Goal: Information Seeking & Learning: Learn about a topic

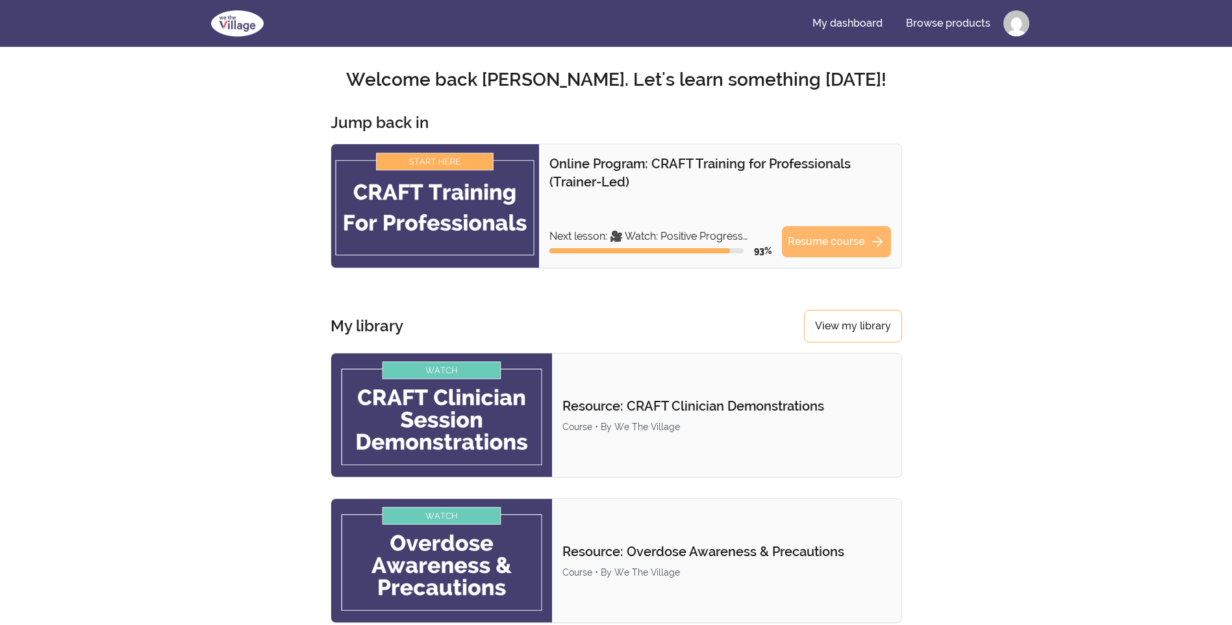
click at [840, 240] on link "Resume course arrow_forward" at bounding box center [836, 241] width 109 height 31
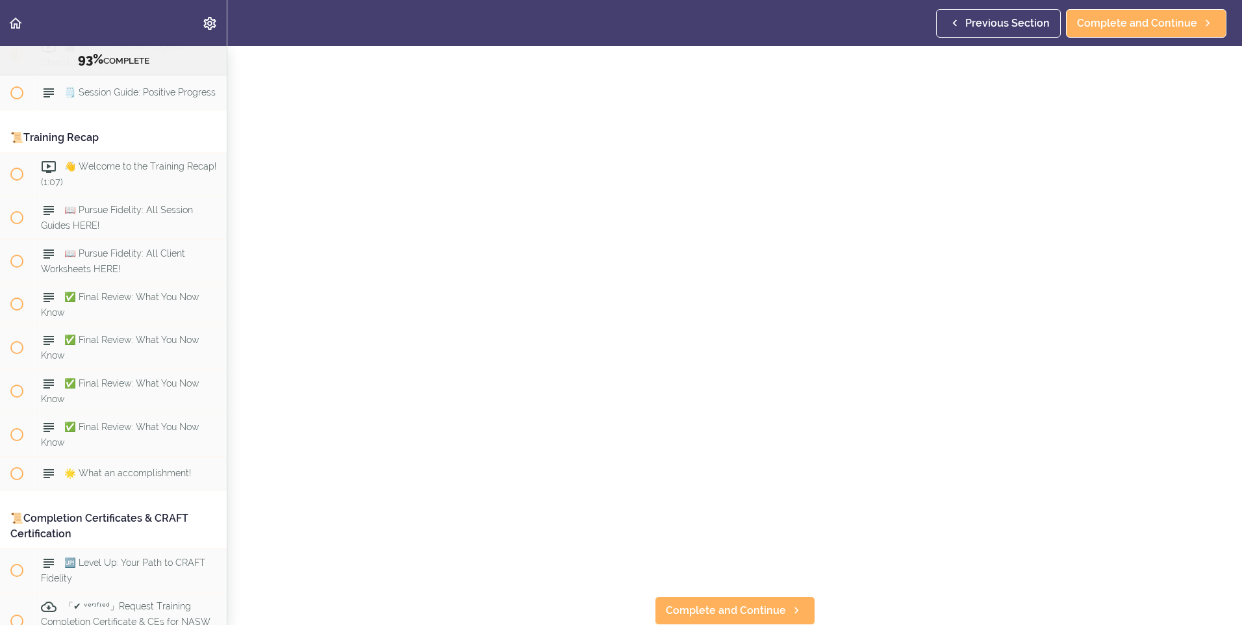
scroll to position [75, 0]
click at [714, 612] on link "Complete and Continue" at bounding box center [735, 610] width 160 height 29
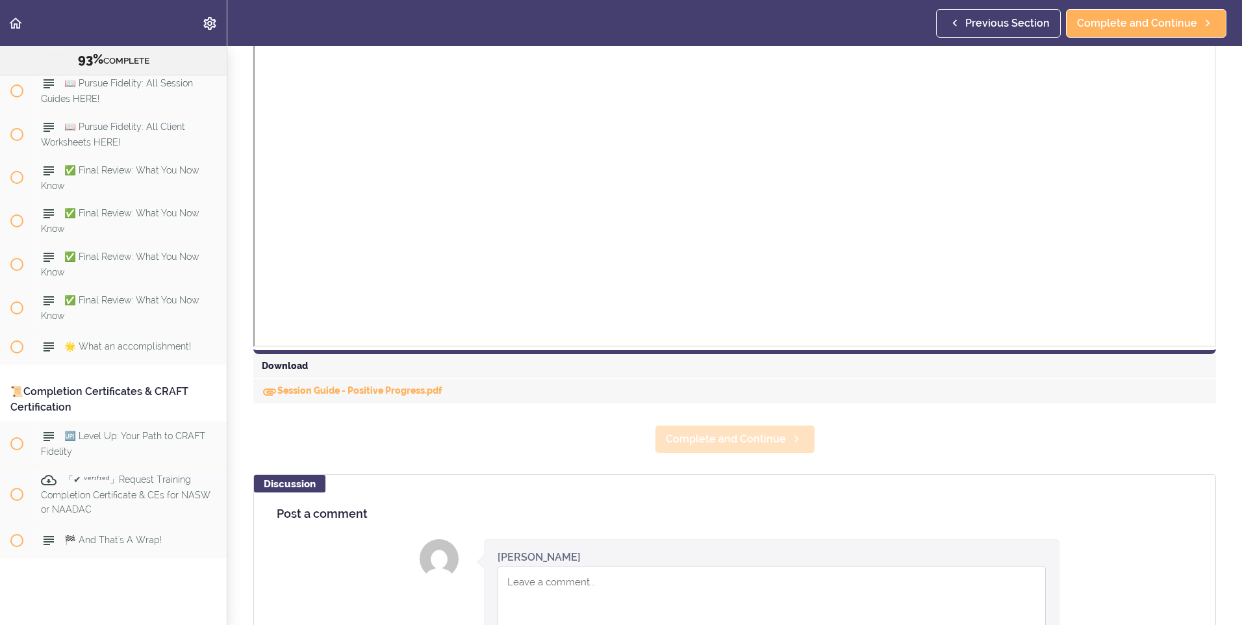
scroll to position [390, 0]
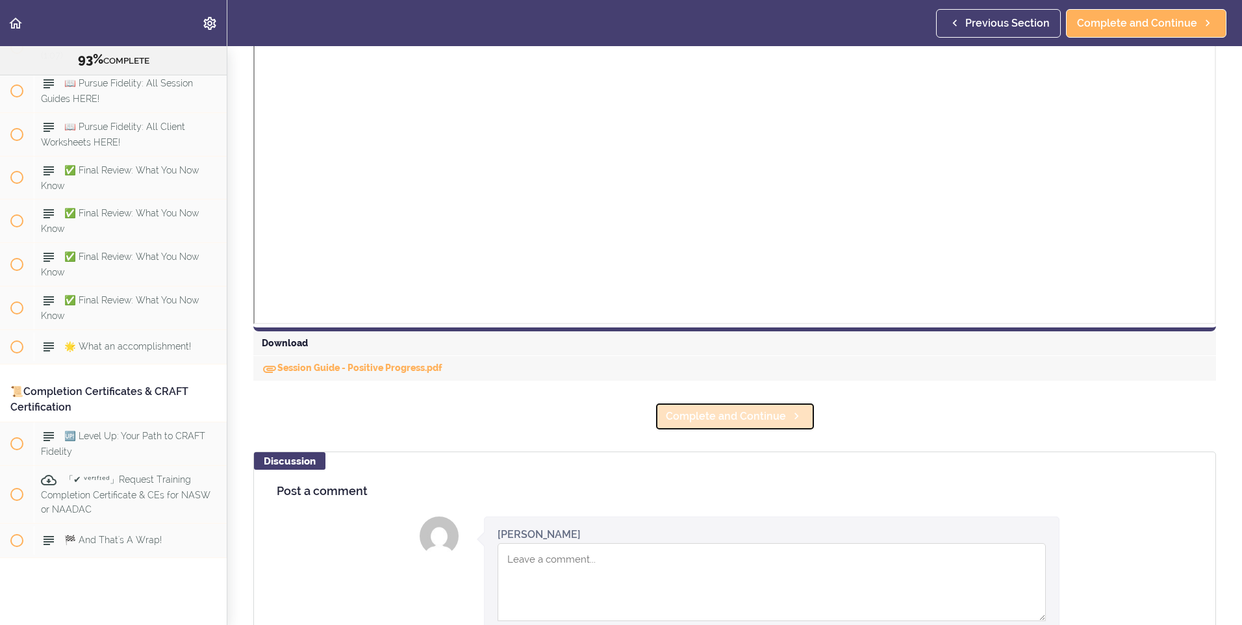
click at [747, 418] on span "Complete and Continue" at bounding box center [726, 417] width 120 height 16
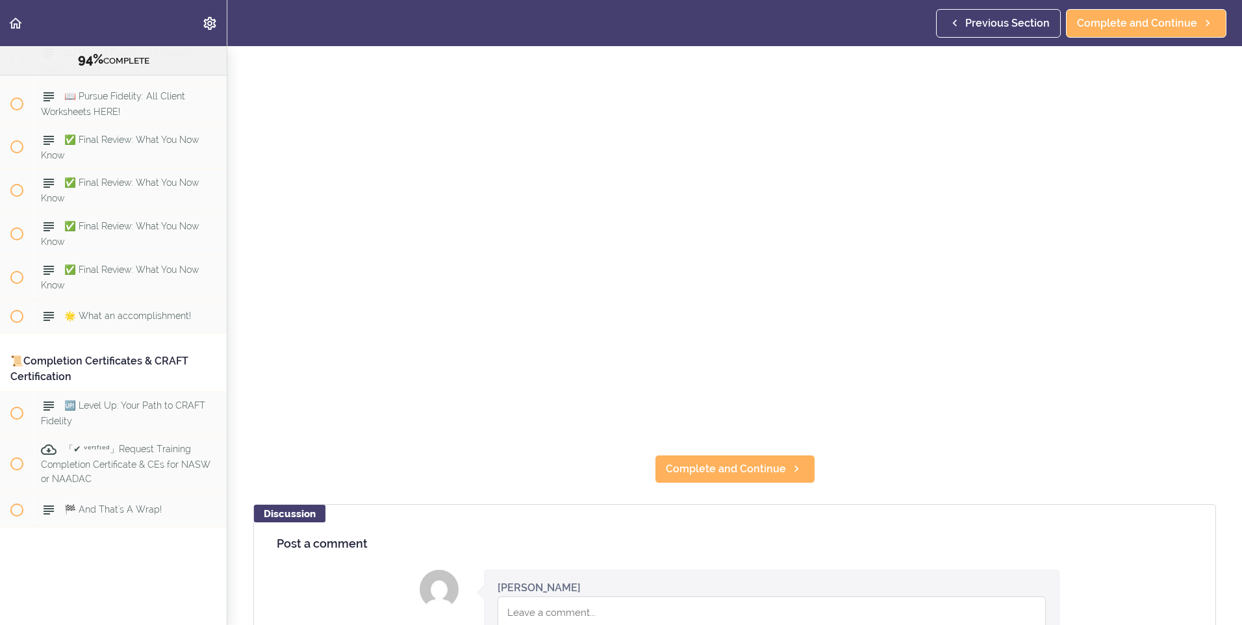
scroll to position [455, 0]
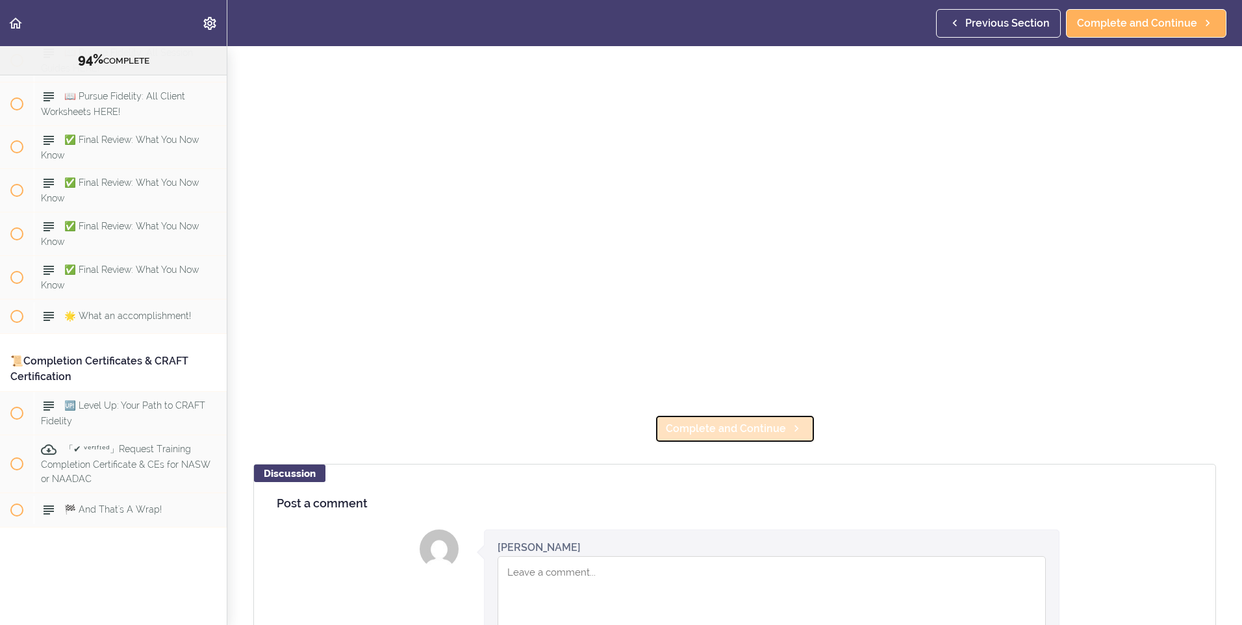
click at [719, 425] on span "Complete and Continue" at bounding box center [726, 429] width 120 height 16
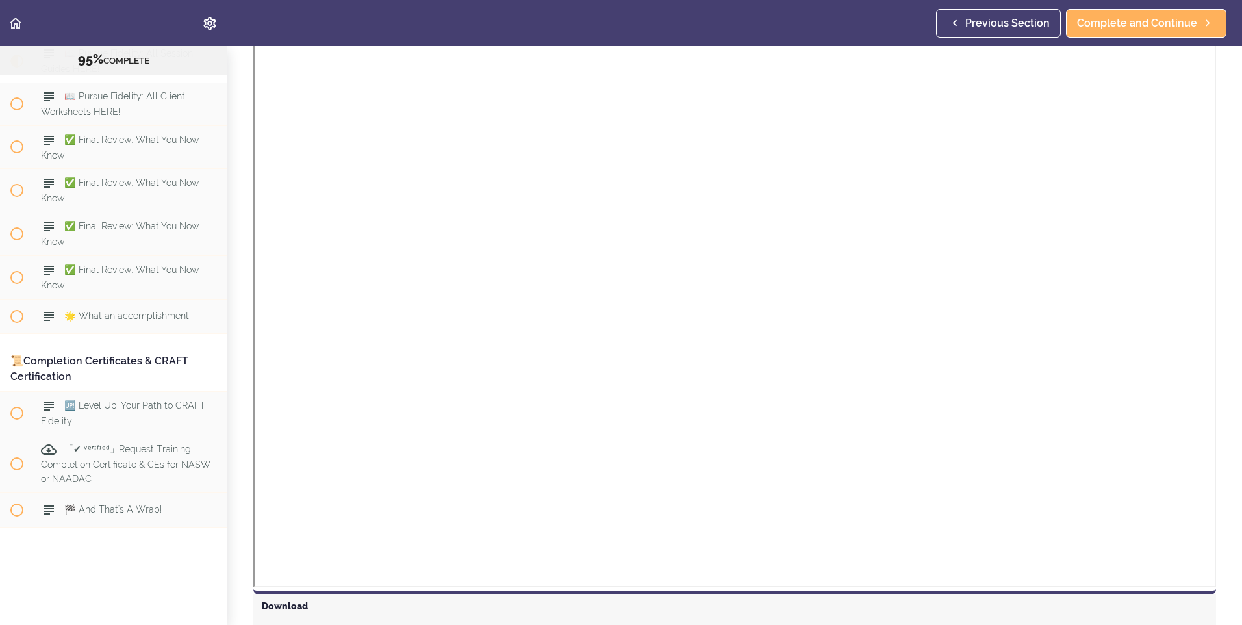
scroll to position [1364, 0]
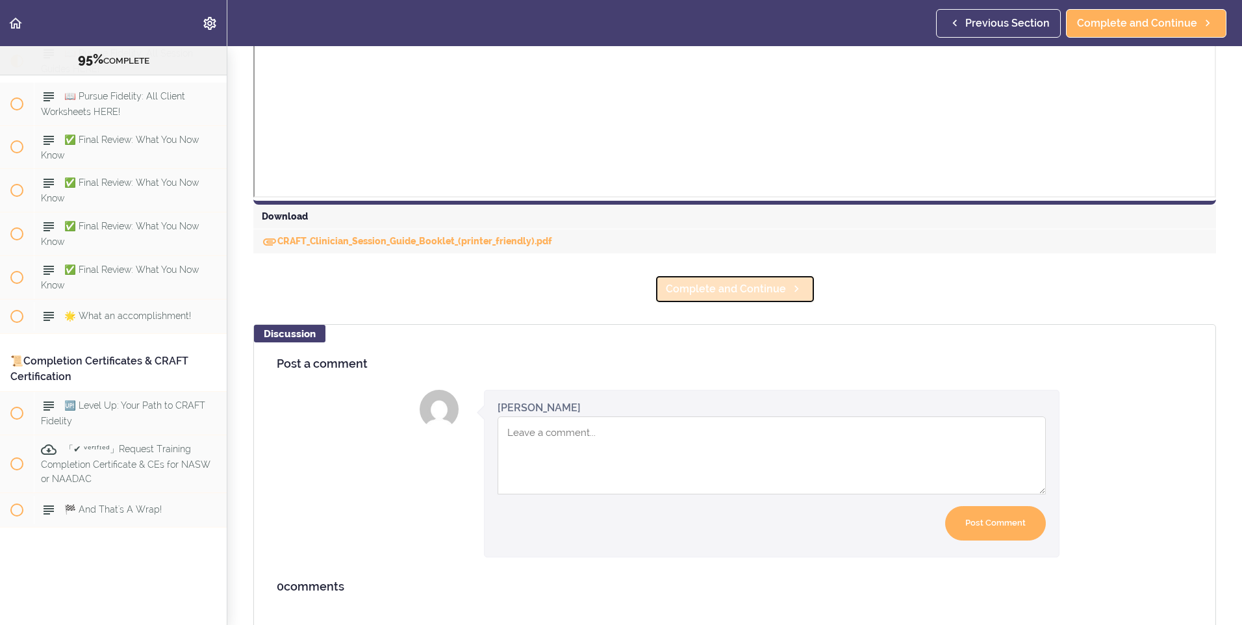
click at [718, 292] on span "Complete and Continue" at bounding box center [726, 289] width 120 height 16
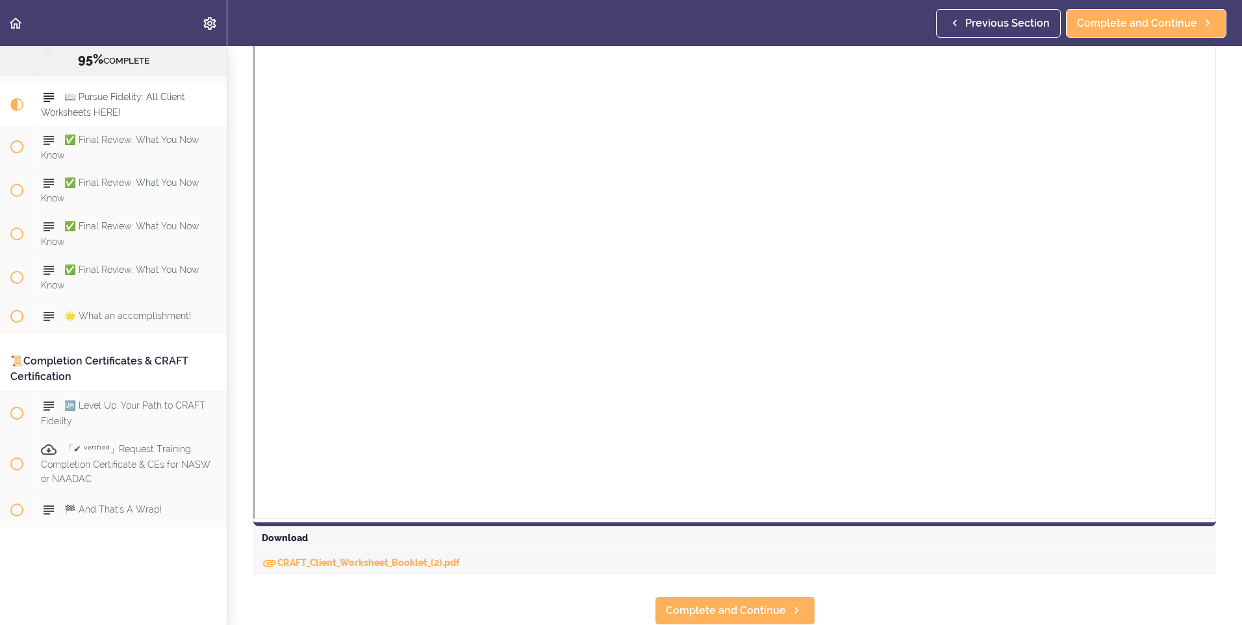
scroll to position [985, 0]
click at [711, 603] on span "Complete and Continue" at bounding box center [726, 611] width 120 height 16
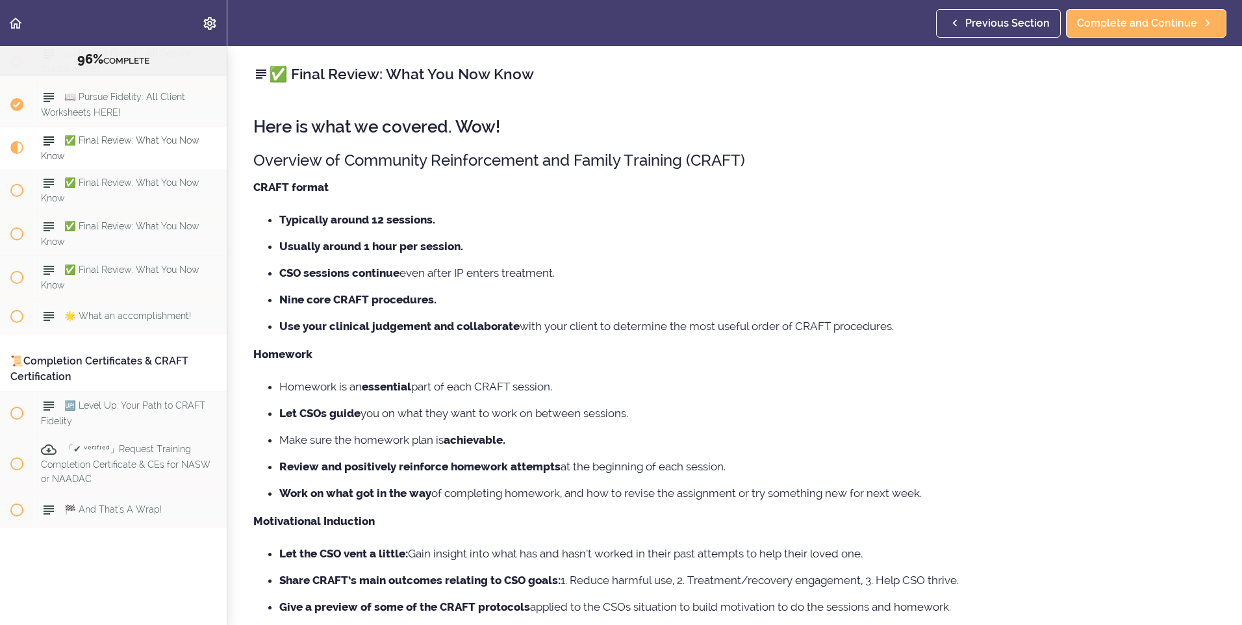
scroll to position [120, 0]
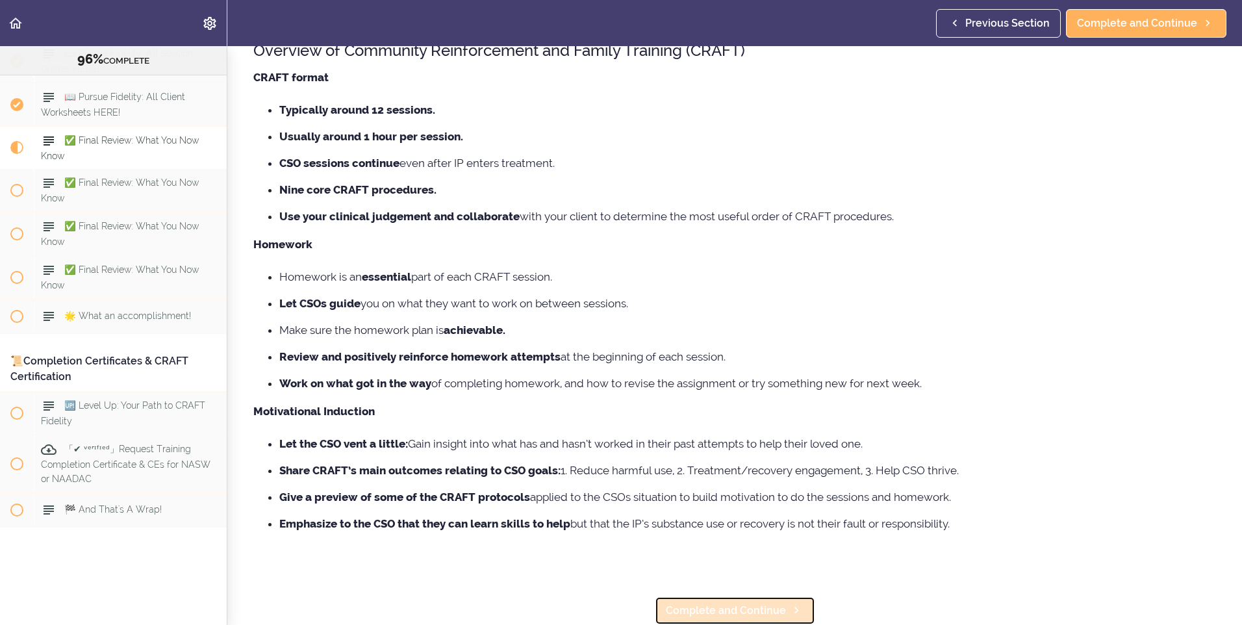
click at [721, 608] on span "Complete and Continue" at bounding box center [726, 611] width 120 height 16
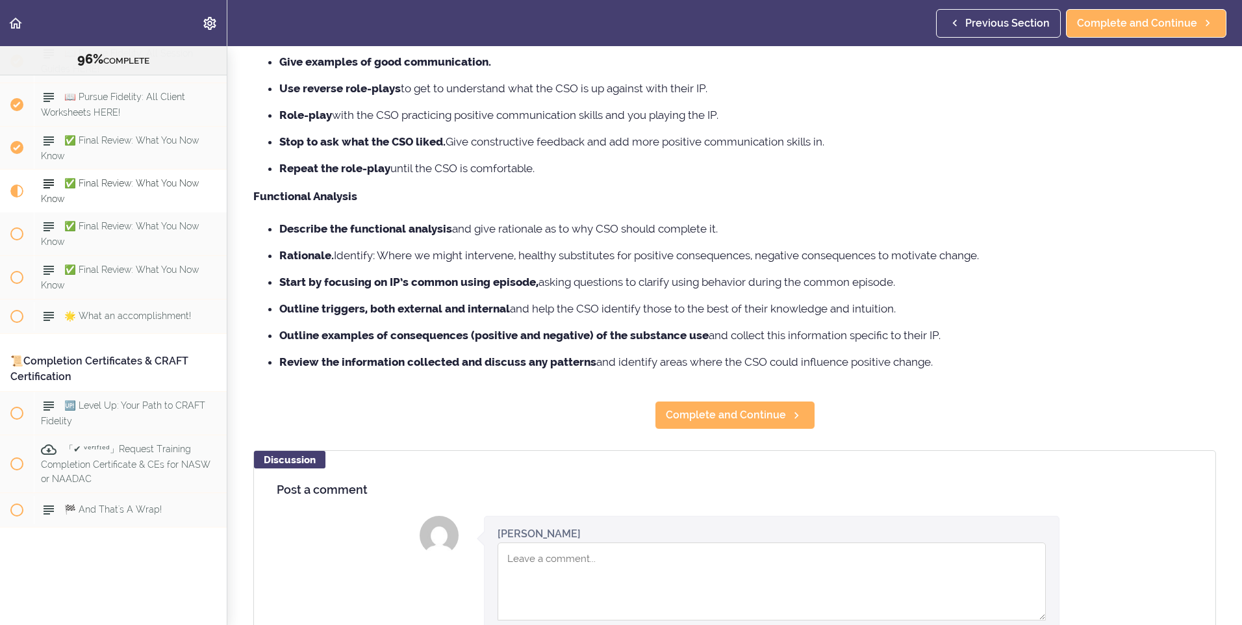
scroll to position [455, 0]
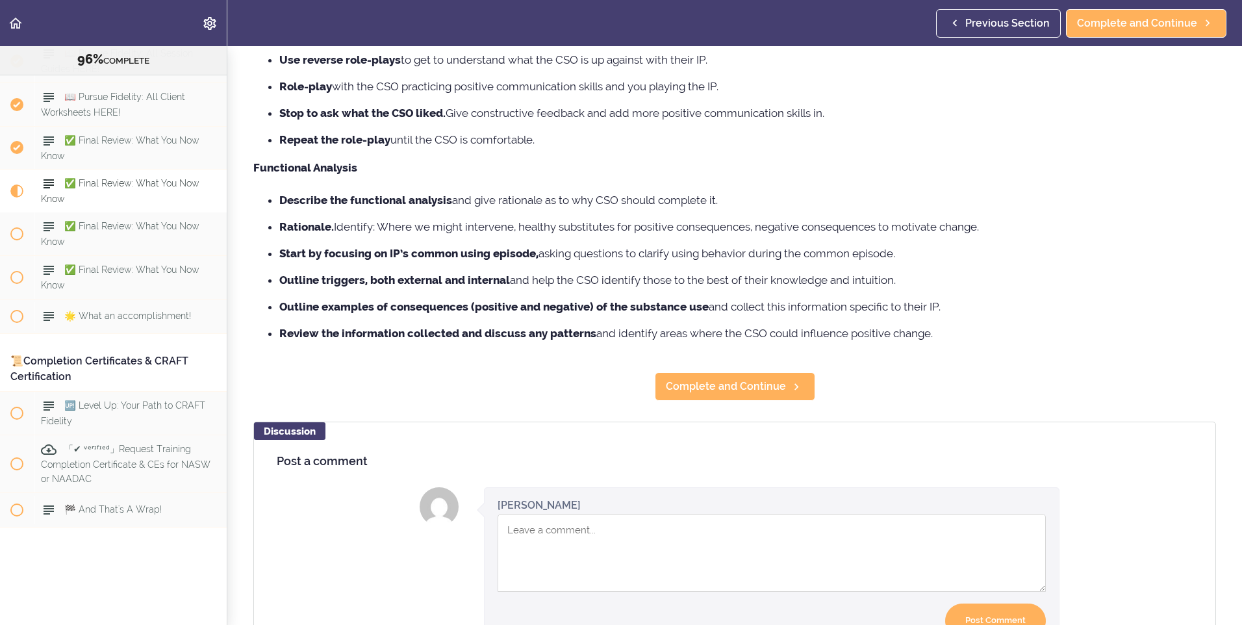
click at [705, 401] on section "Online Program: CRAFT Training for Professionals (Trainer-Led) 96% COMPLETE 📜In…" at bounding box center [621, 335] width 1242 height 579
click at [707, 377] on link "Complete and Continue" at bounding box center [735, 386] width 160 height 29
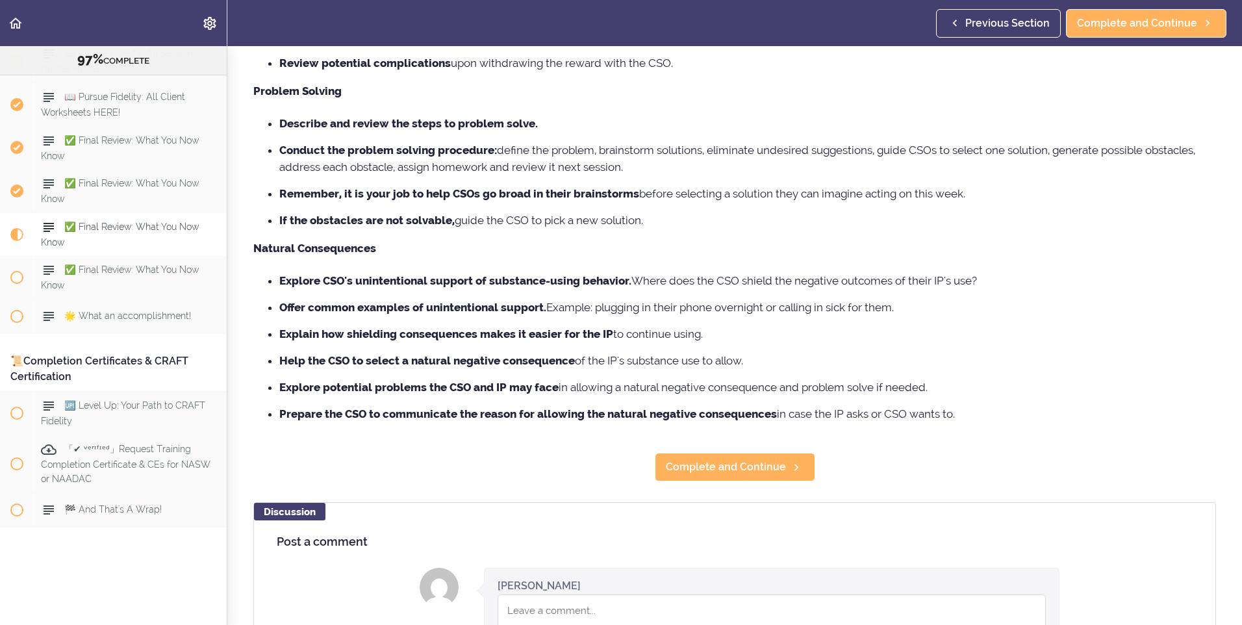
scroll to position [455, 0]
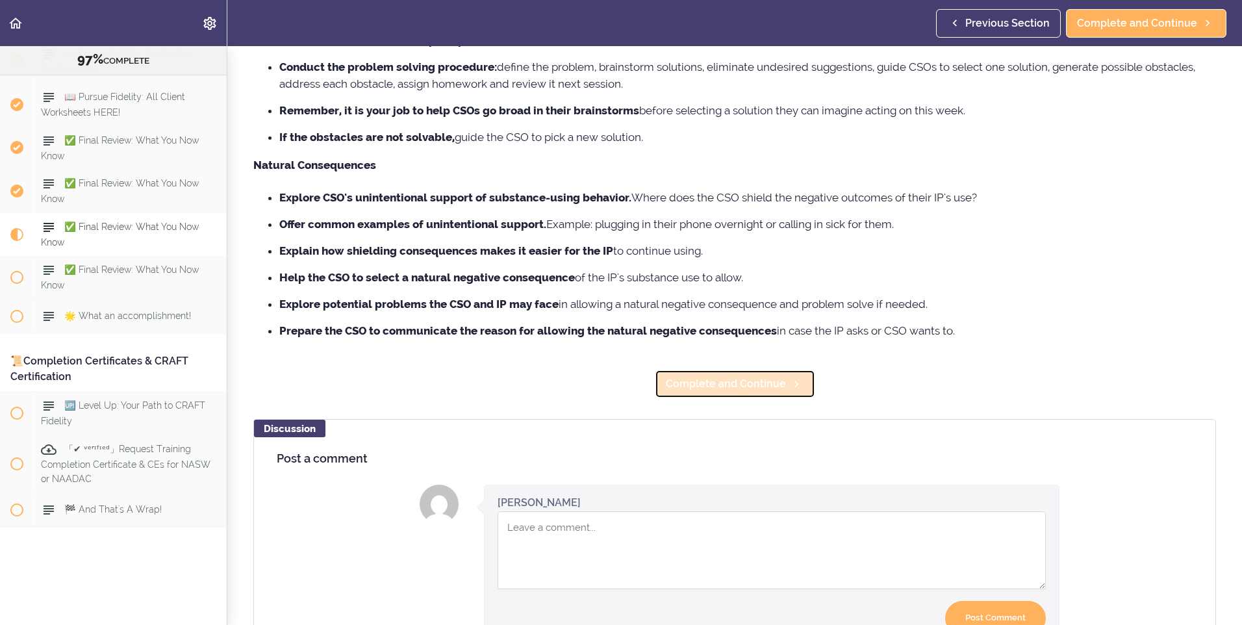
click at [696, 394] on link "Complete and Continue" at bounding box center [735, 384] width 160 height 29
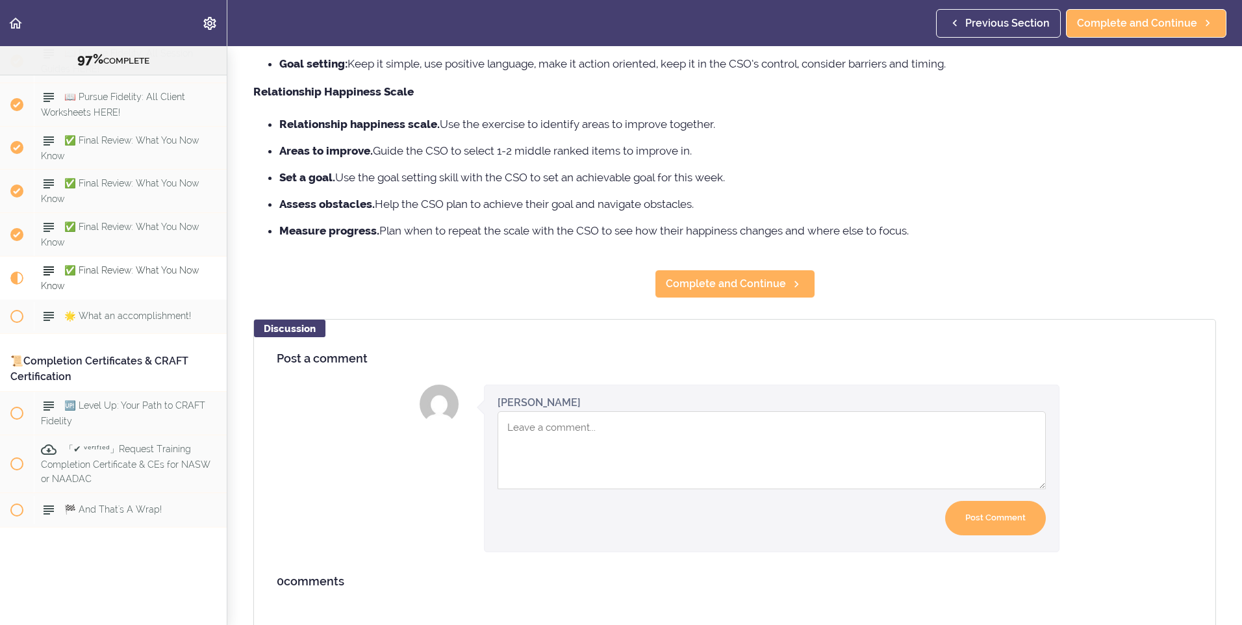
scroll to position [455, 0]
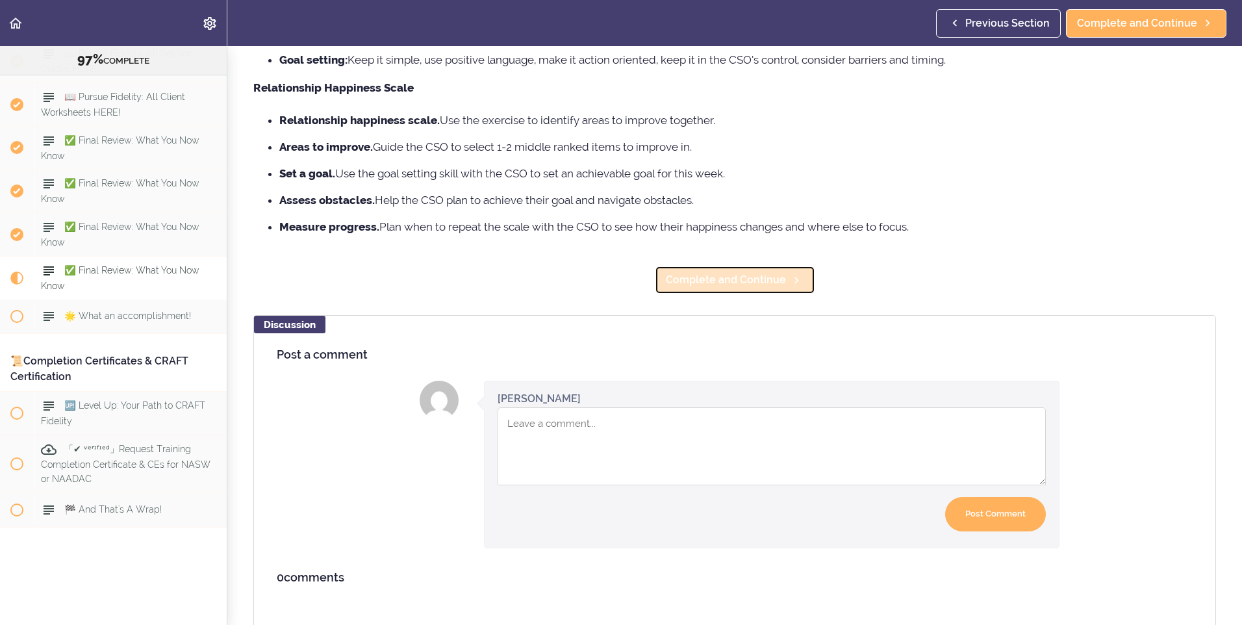
click at [702, 272] on span "Complete and Continue" at bounding box center [726, 280] width 120 height 16
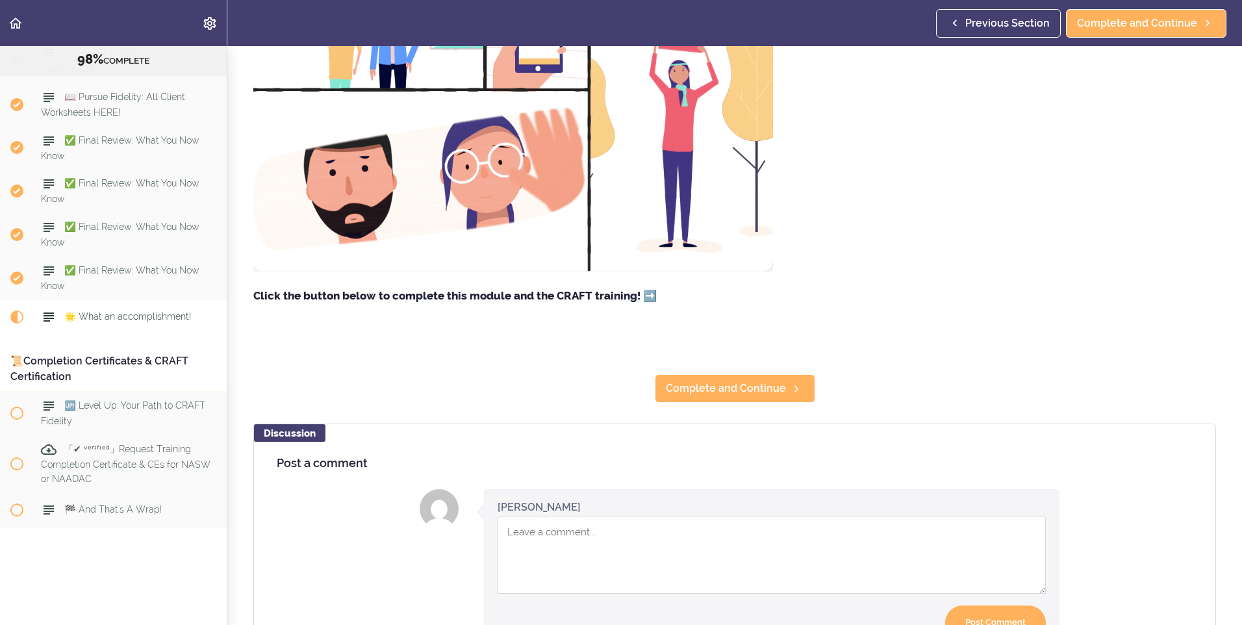
scroll to position [195, 0]
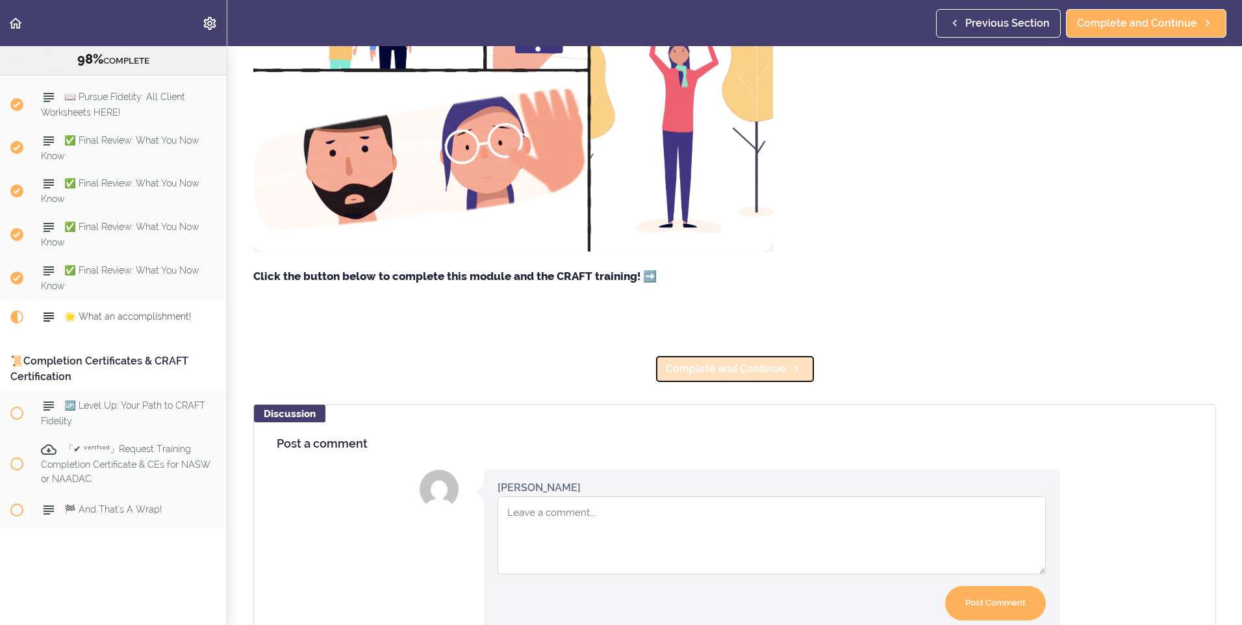
click at [714, 368] on span "Complete and Continue" at bounding box center [726, 369] width 120 height 16
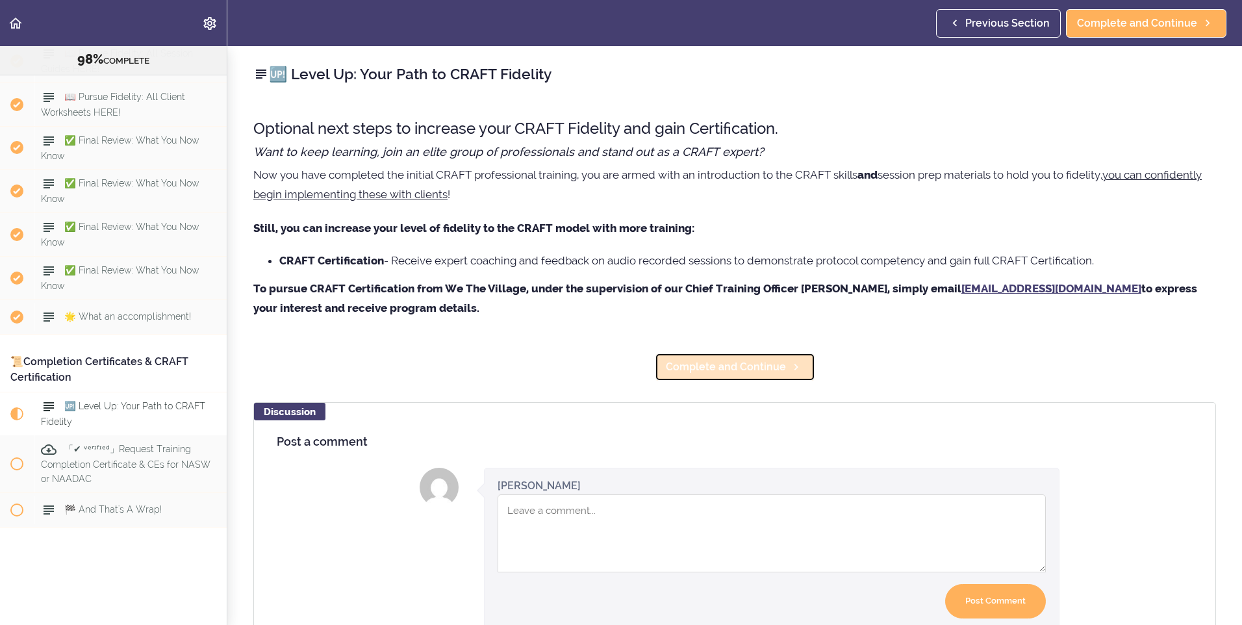
click at [744, 372] on span "Complete and Continue" at bounding box center [726, 367] width 120 height 16
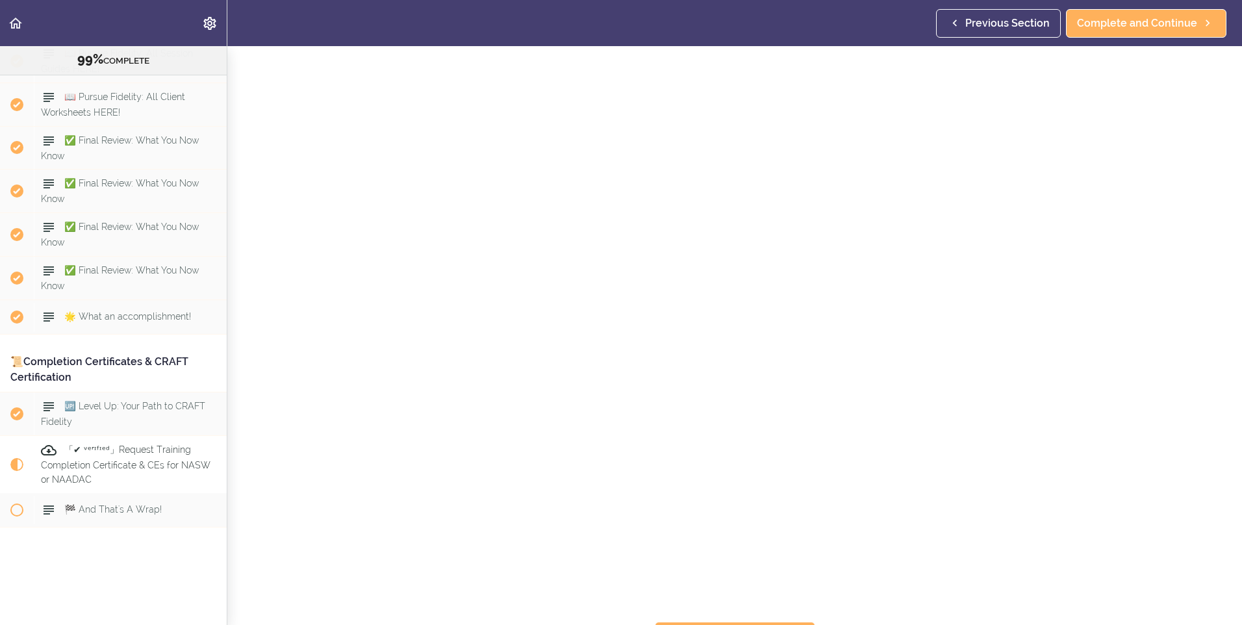
scroll to position [257, 0]
click at [752, 603] on span "Complete and Continue" at bounding box center [726, 611] width 120 height 16
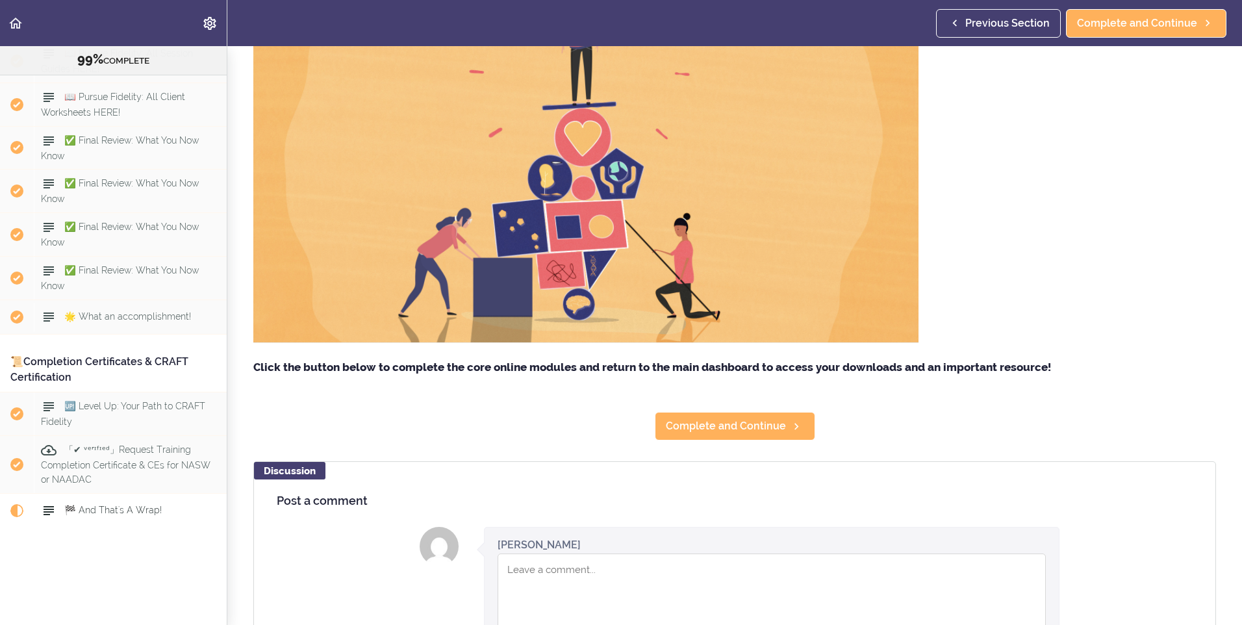
scroll to position [325, 0]
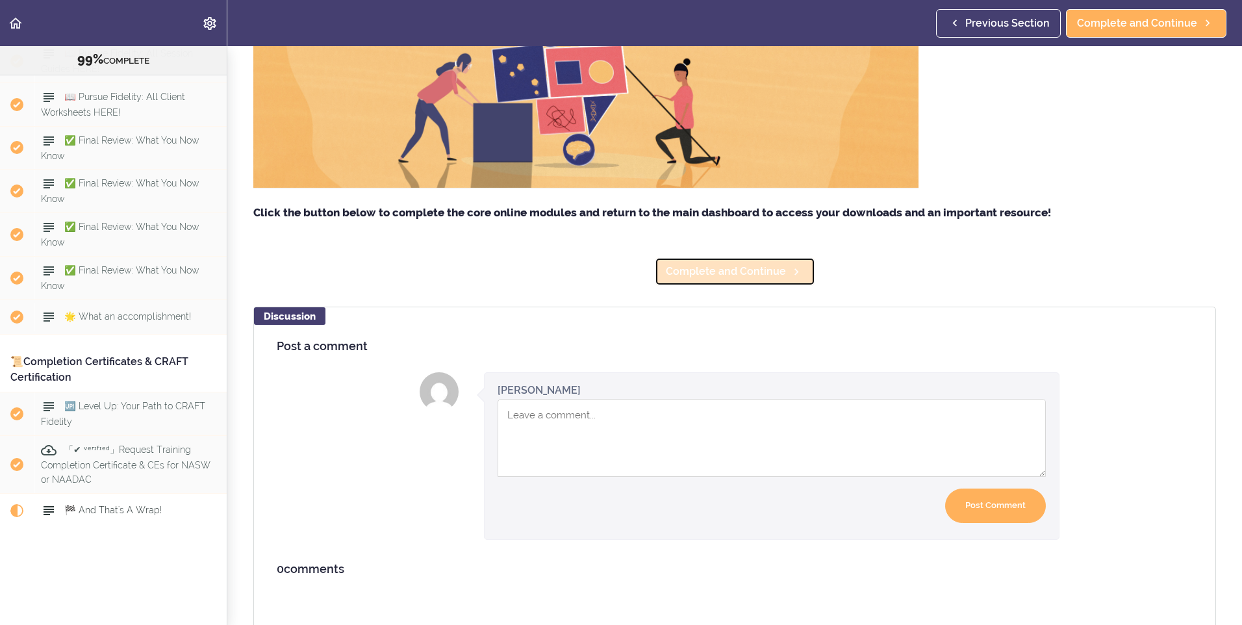
click at [728, 282] on link "Complete and Continue" at bounding box center [735, 271] width 160 height 29
